Goal: Transaction & Acquisition: Purchase product/service

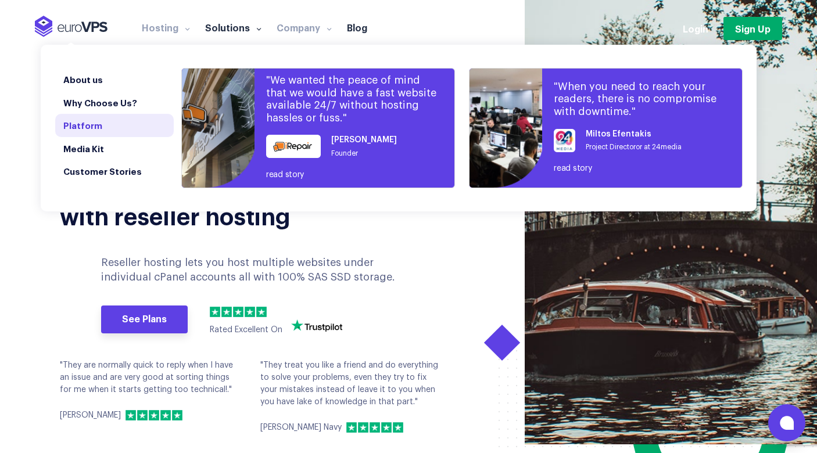
click at [91, 130] on link "Platform" at bounding box center [114, 125] width 119 height 23
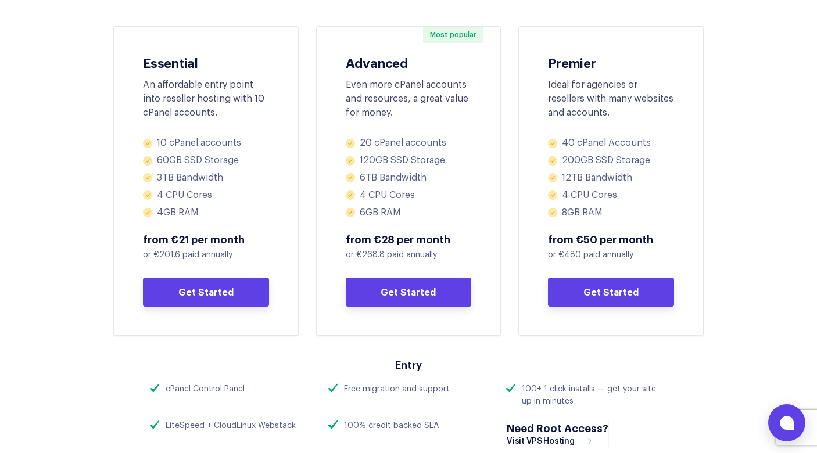
scroll to position [569, 0]
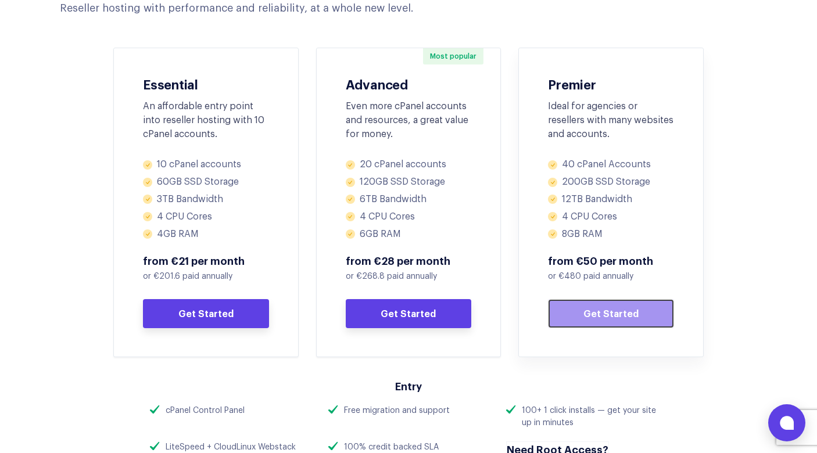
click at [571, 311] on link "Get Started" at bounding box center [611, 313] width 126 height 29
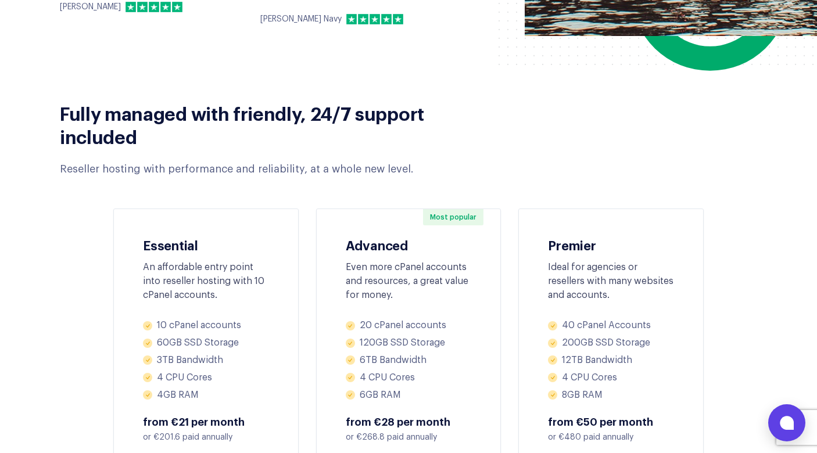
scroll to position [403, 0]
